Goal: Information Seeking & Learning: Learn about a topic

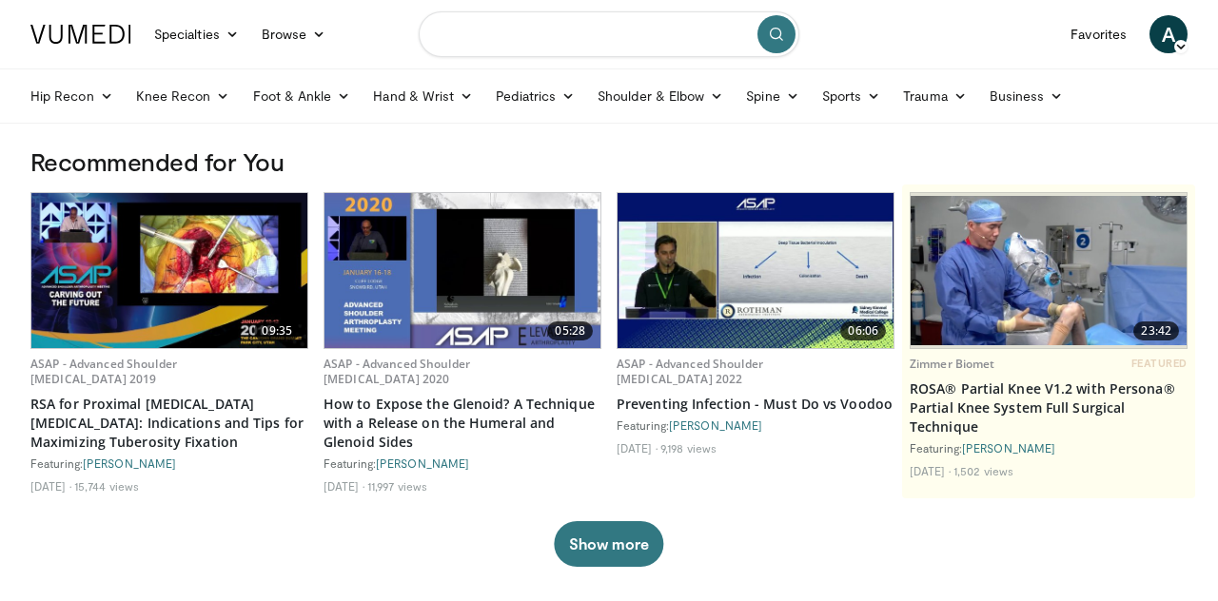
click at [613, 35] on input "Search topics, interventions" at bounding box center [609, 34] width 381 height 46
type input "**********"
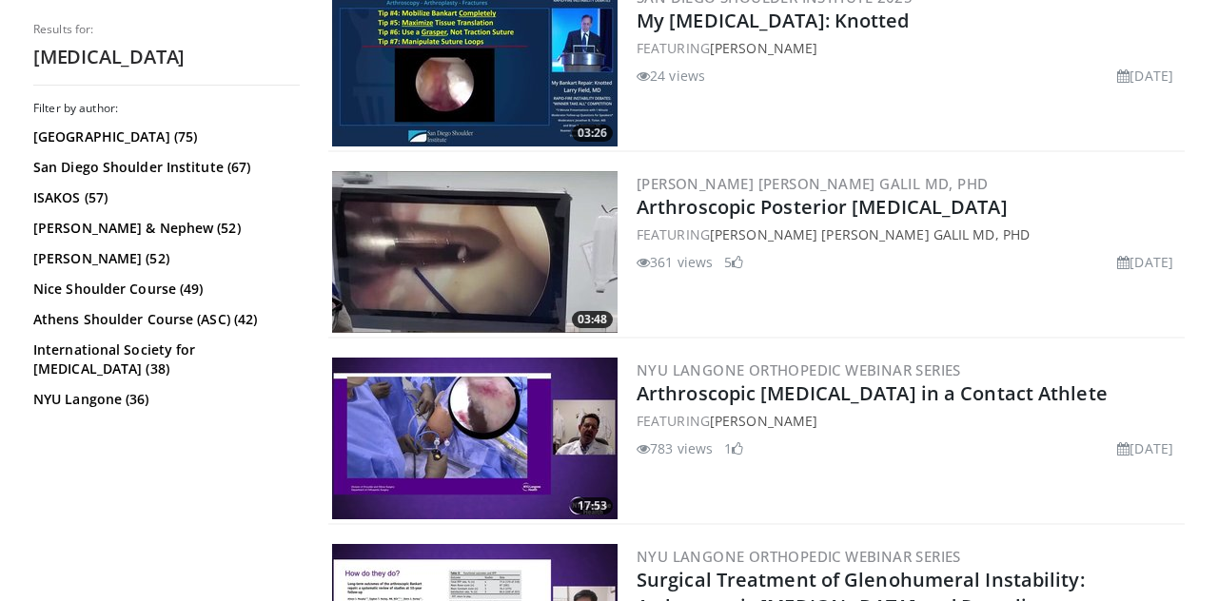
scroll to position [792, 0]
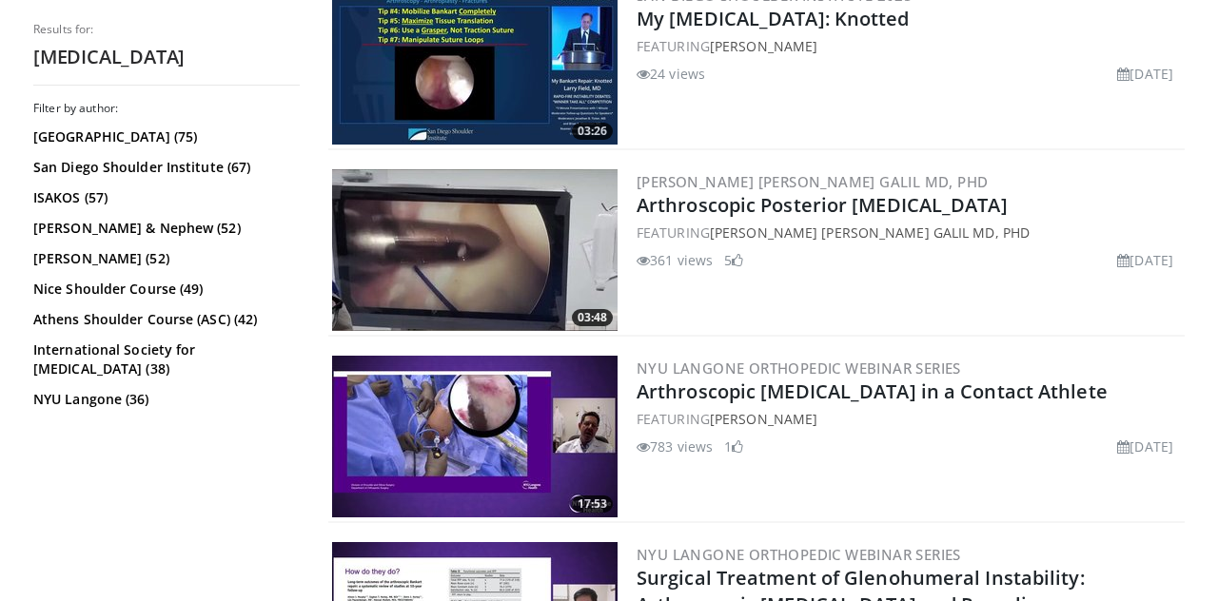
click at [994, 445] on div "783 views June 26, 2025 1" at bounding box center [909, 447] width 544 height 20
click at [512, 453] on img at bounding box center [475, 437] width 286 height 162
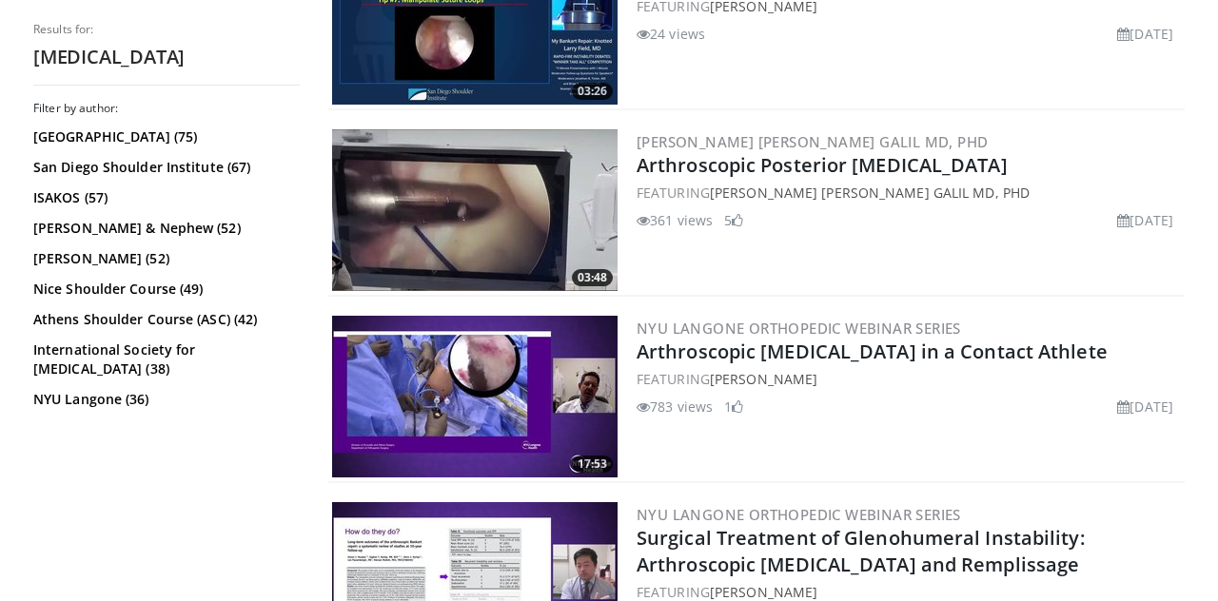
scroll to position [883, 0]
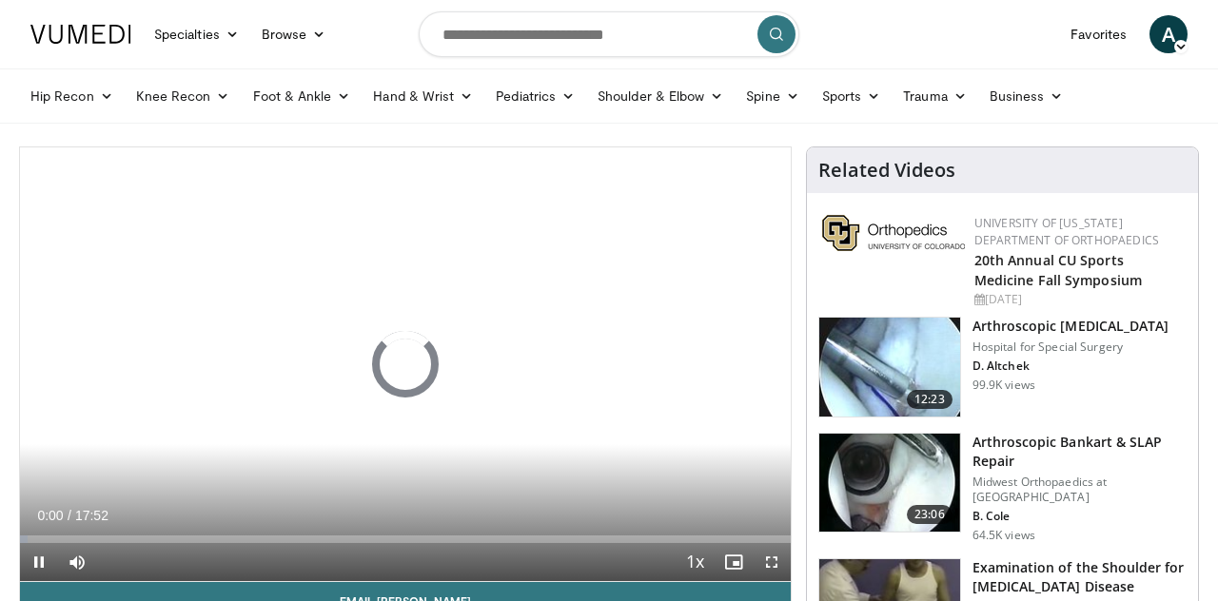
click at [915, 368] on img at bounding box center [889, 367] width 141 height 99
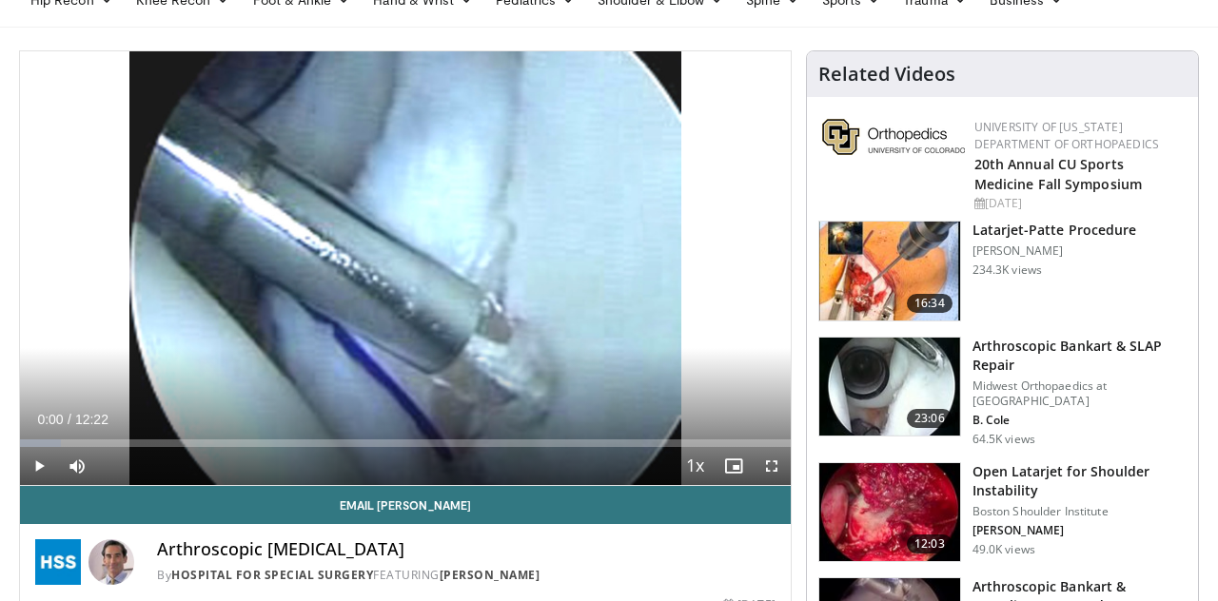
scroll to position [95, 0]
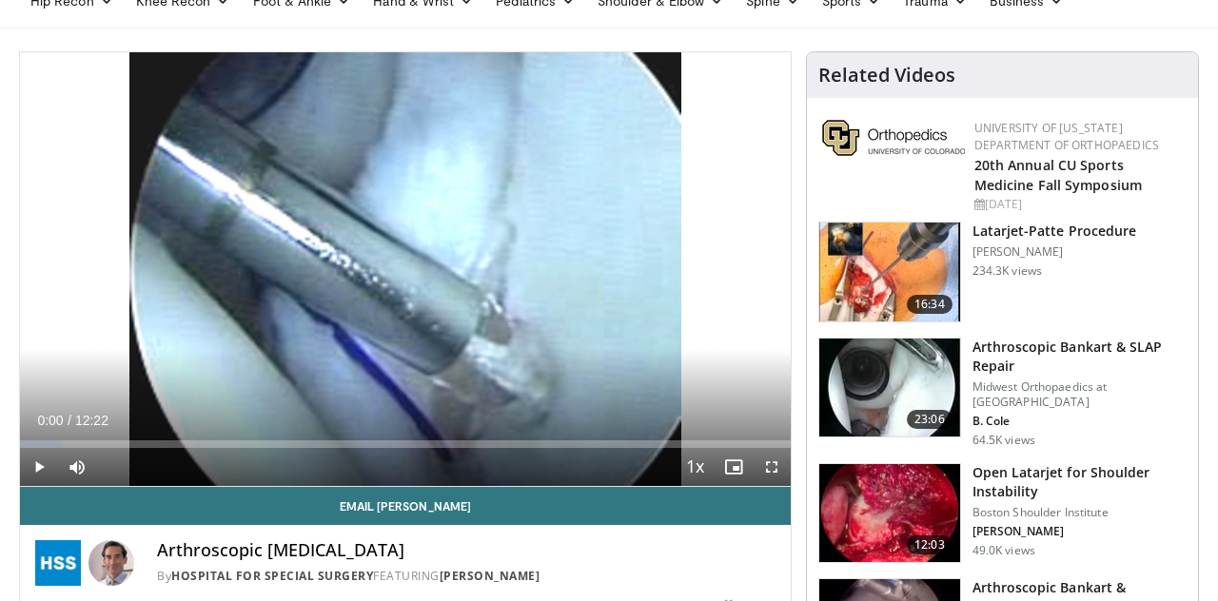
click at [54, 506] on link "Email David W" at bounding box center [405, 506] width 771 height 38
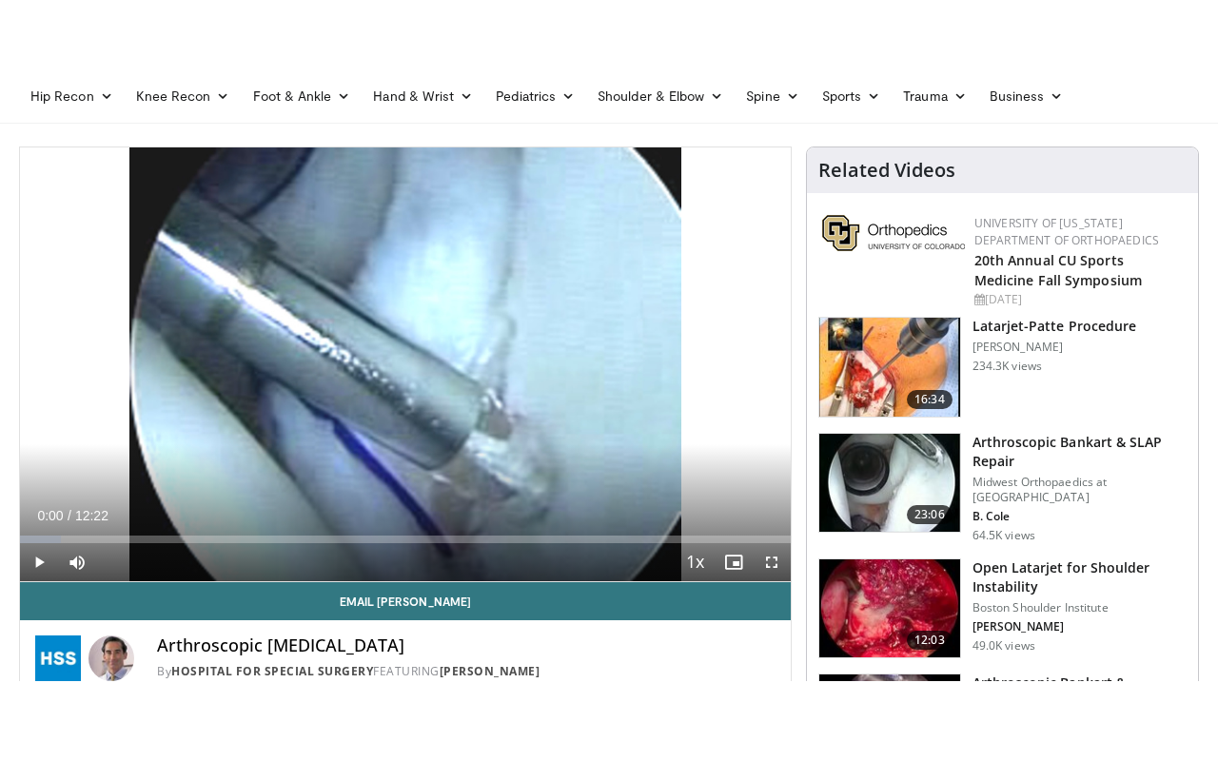
scroll to position [72, 0]
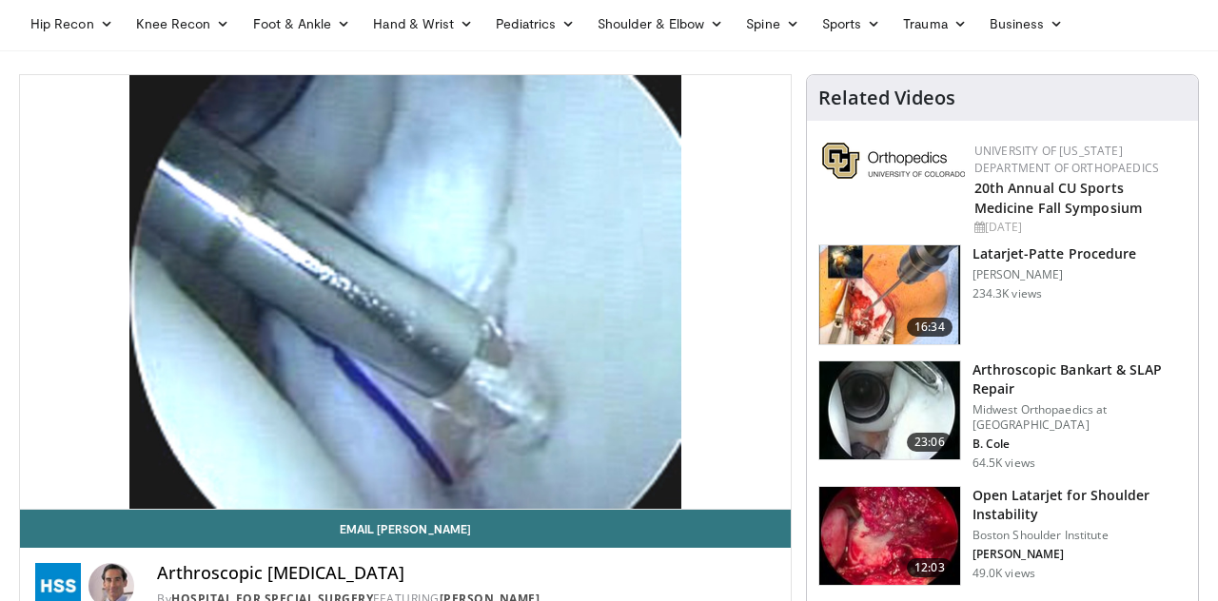
click at [430, 327] on div "10 seconds Tap to unmute" at bounding box center [405, 292] width 771 height 434
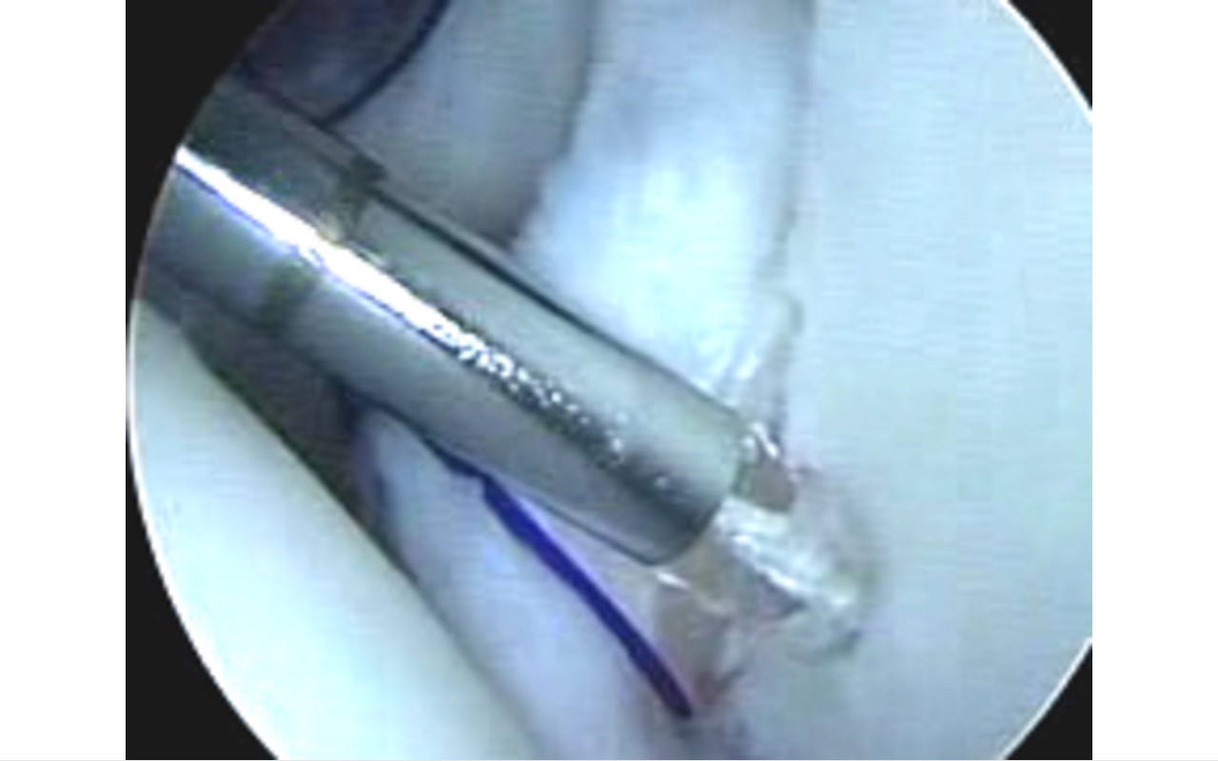
click at [929, 331] on div "10 seconds Tap to unmute" at bounding box center [609, 380] width 1218 height 760
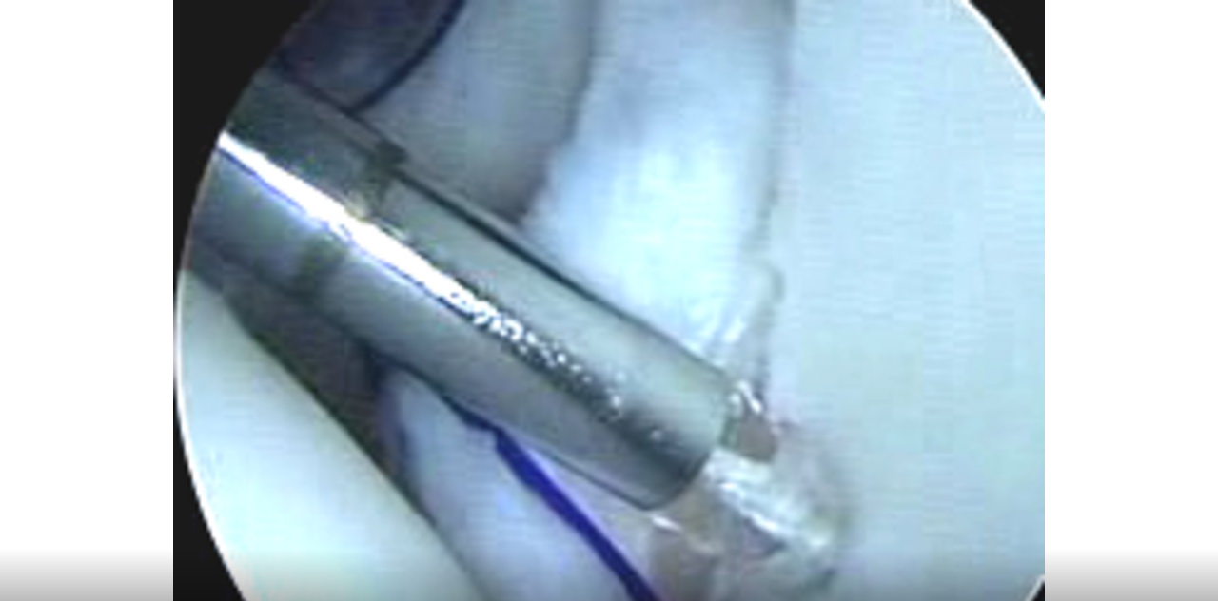
scroll to position [135, 0]
